Goal: Check status: Check status

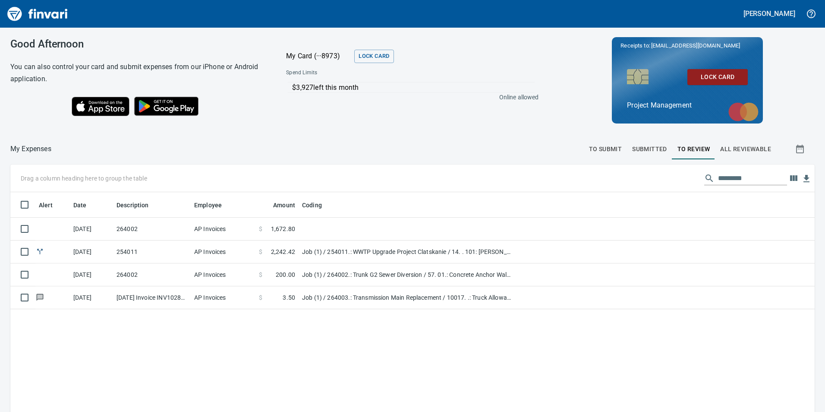
scroll to position [310, 791]
click at [310, 226] on td at bounding box center [407, 228] width 216 height 23
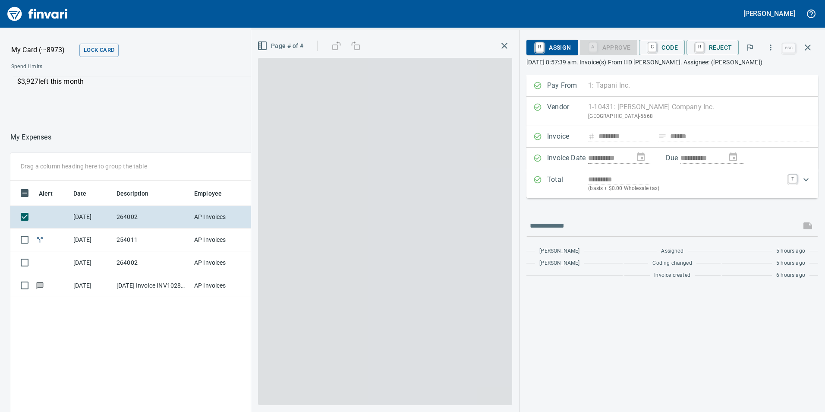
scroll to position [310, 575]
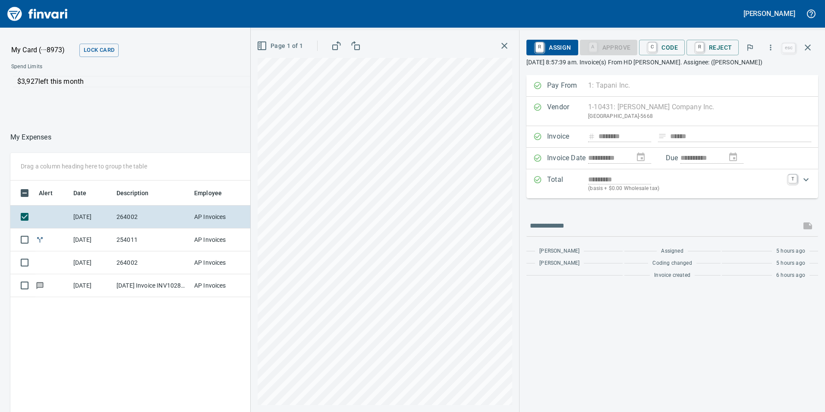
click at [177, 234] on td "254011" at bounding box center [152, 239] width 78 height 23
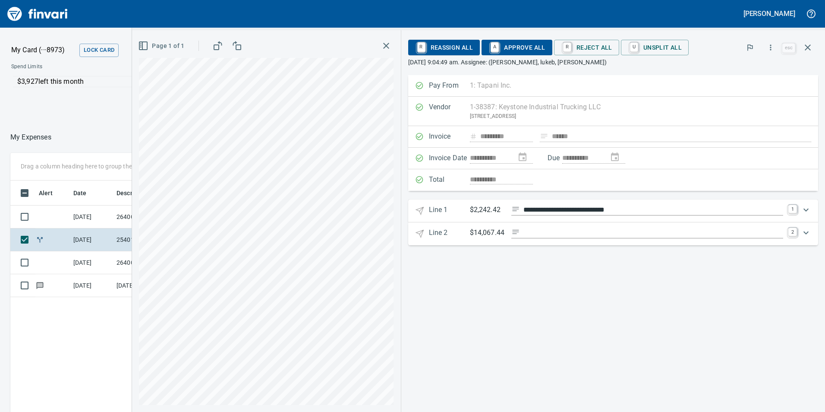
click at [102, 261] on td "[DATE]" at bounding box center [91, 262] width 43 height 23
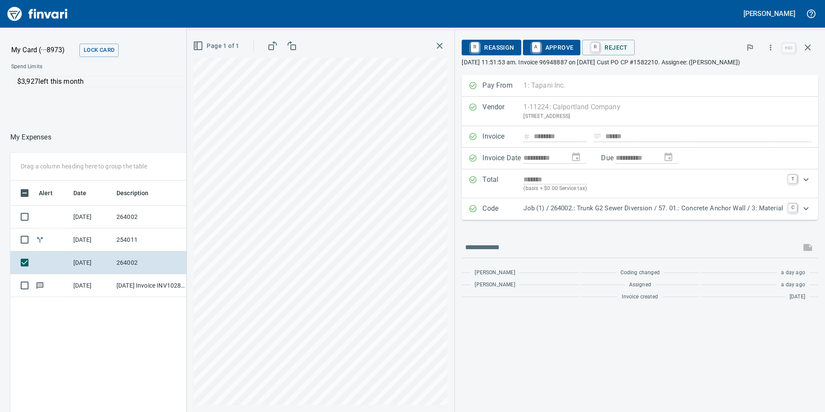
click at [553, 352] on div "**********" at bounding box center [640, 243] width 370 height 336
click at [130, 284] on td "[DATE] Invoice INV10286289 from [GEOGRAPHIC_DATA] (1-24796)" at bounding box center [152, 285] width 78 height 23
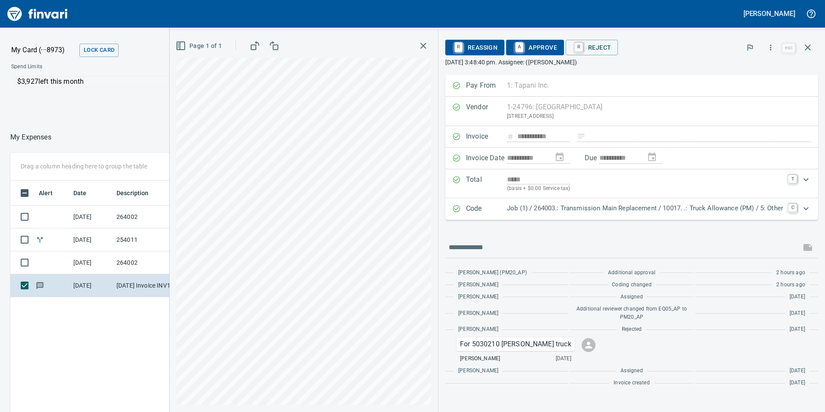
click at [129, 258] on td "264002" at bounding box center [152, 262] width 78 height 23
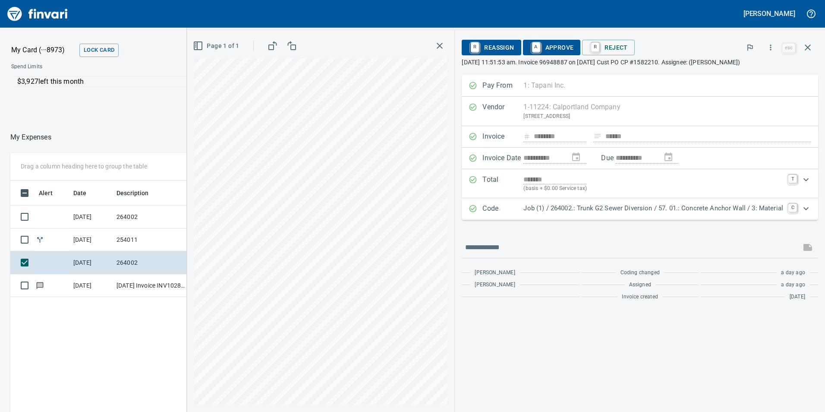
click at [133, 243] on td "254011" at bounding box center [152, 239] width 78 height 23
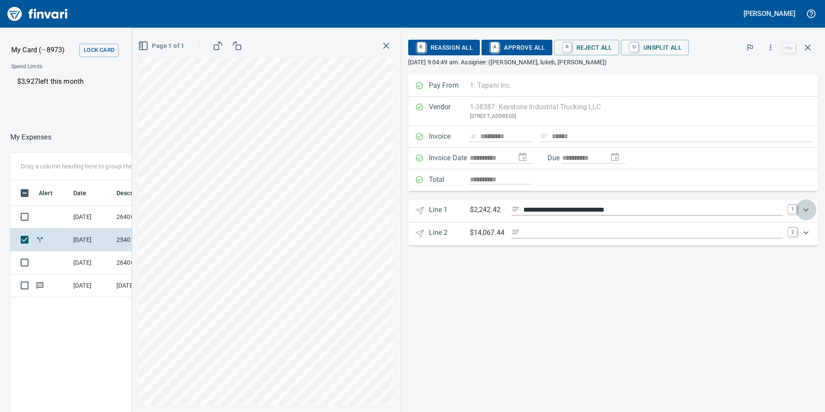
click at [806, 208] on icon "Expand" at bounding box center [806, 209] width 10 height 10
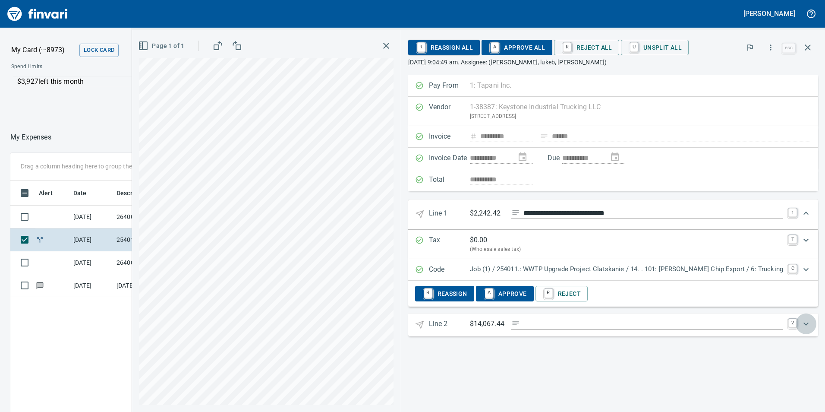
click at [806, 321] on icon "Expand" at bounding box center [806, 323] width 10 height 10
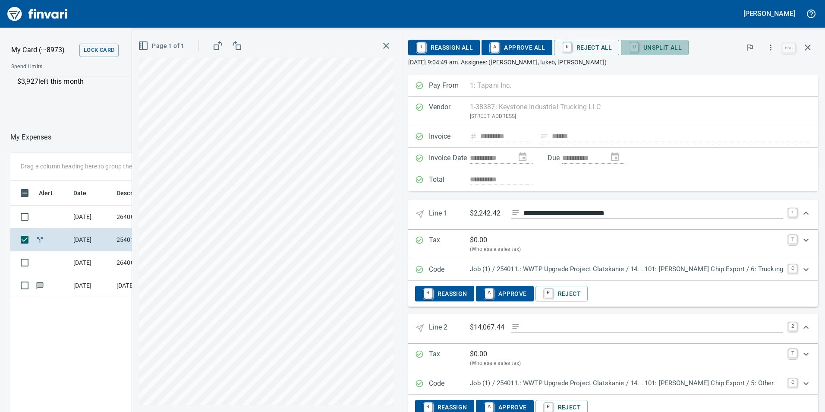
click at [645, 46] on span "U Unsplit All" at bounding box center [655, 47] width 54 height 15
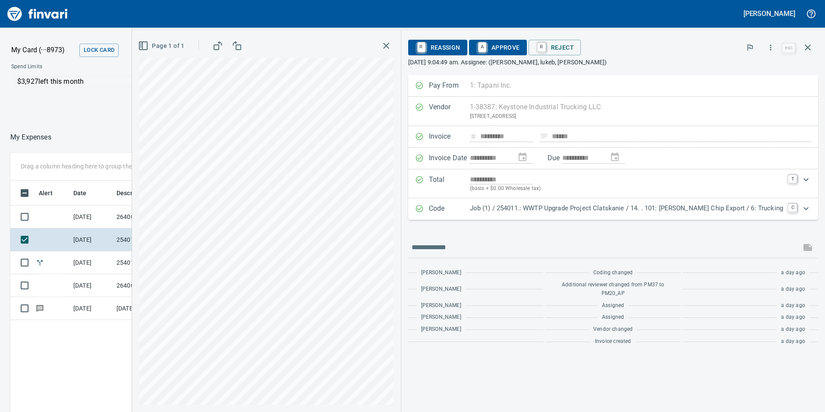
scroll to position [310, 575]
click at [804, 208] on icon "Expand" at bounding box center [806, 208] width 10 height 10
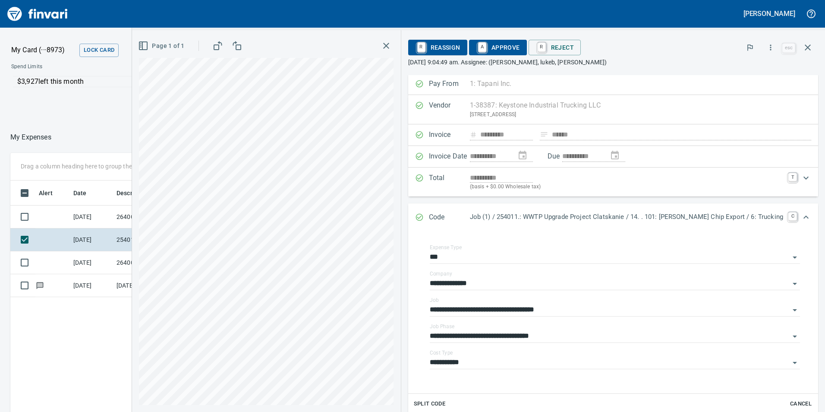
scroll to position [0, 0]
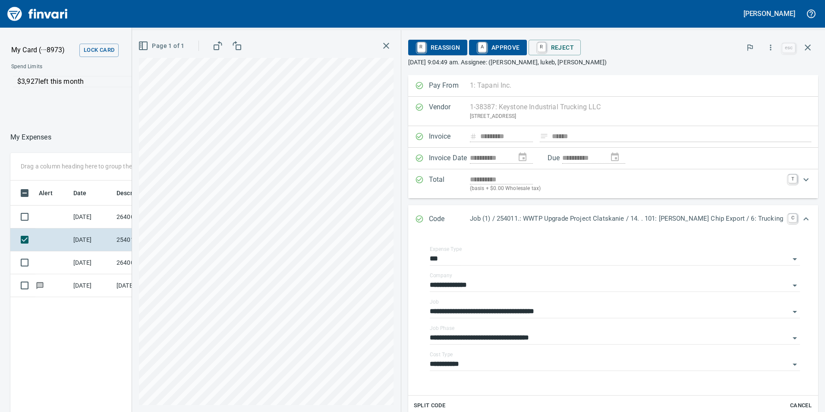
click at [801, 179] on icon "Expand" at bounding box center [806, 179] width 10 height 10
